Goal: Task Accomplishment & Management: Complete application form

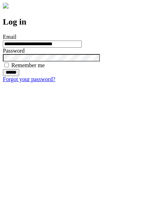
type input "**********"
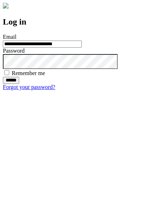
click at [19, 84] on input "******" at bounding box center [11, 80] width 16 height 7
